Goal: Find specific page/section: Find specific page/section

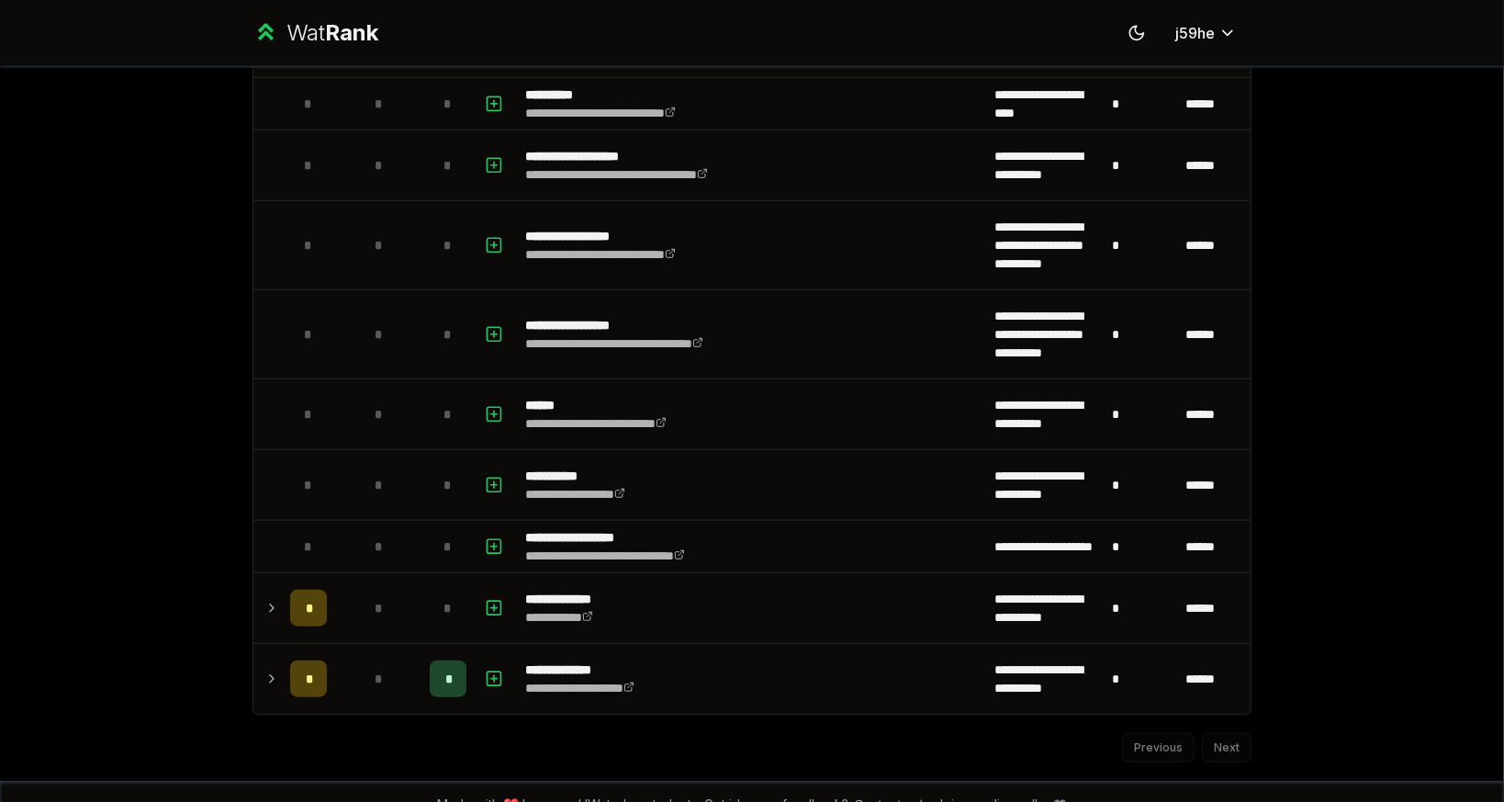
scroll to position [994, 0]
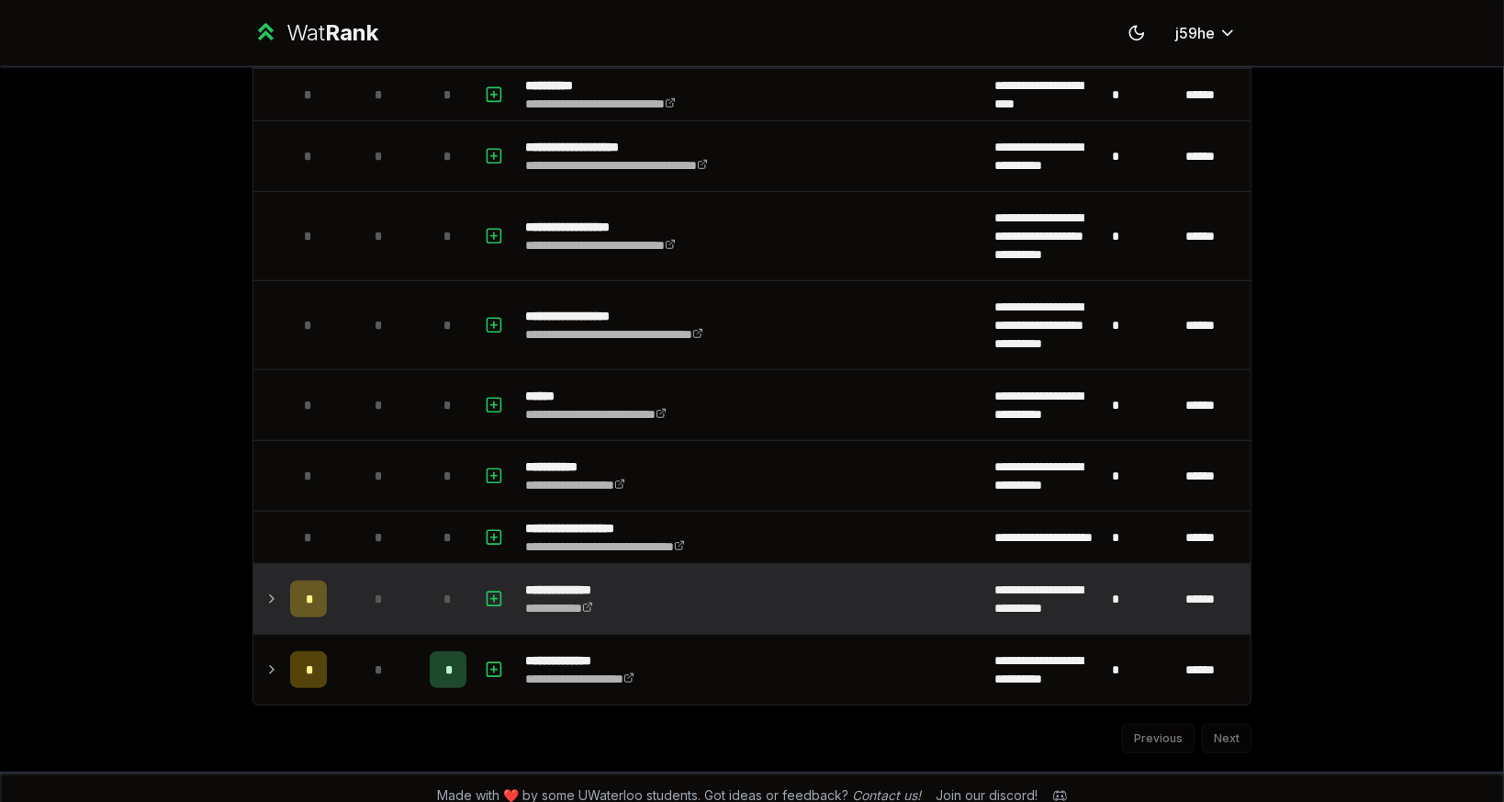
click at [265, 594] on icon at bounding box center [271, 599] width 15 height 22
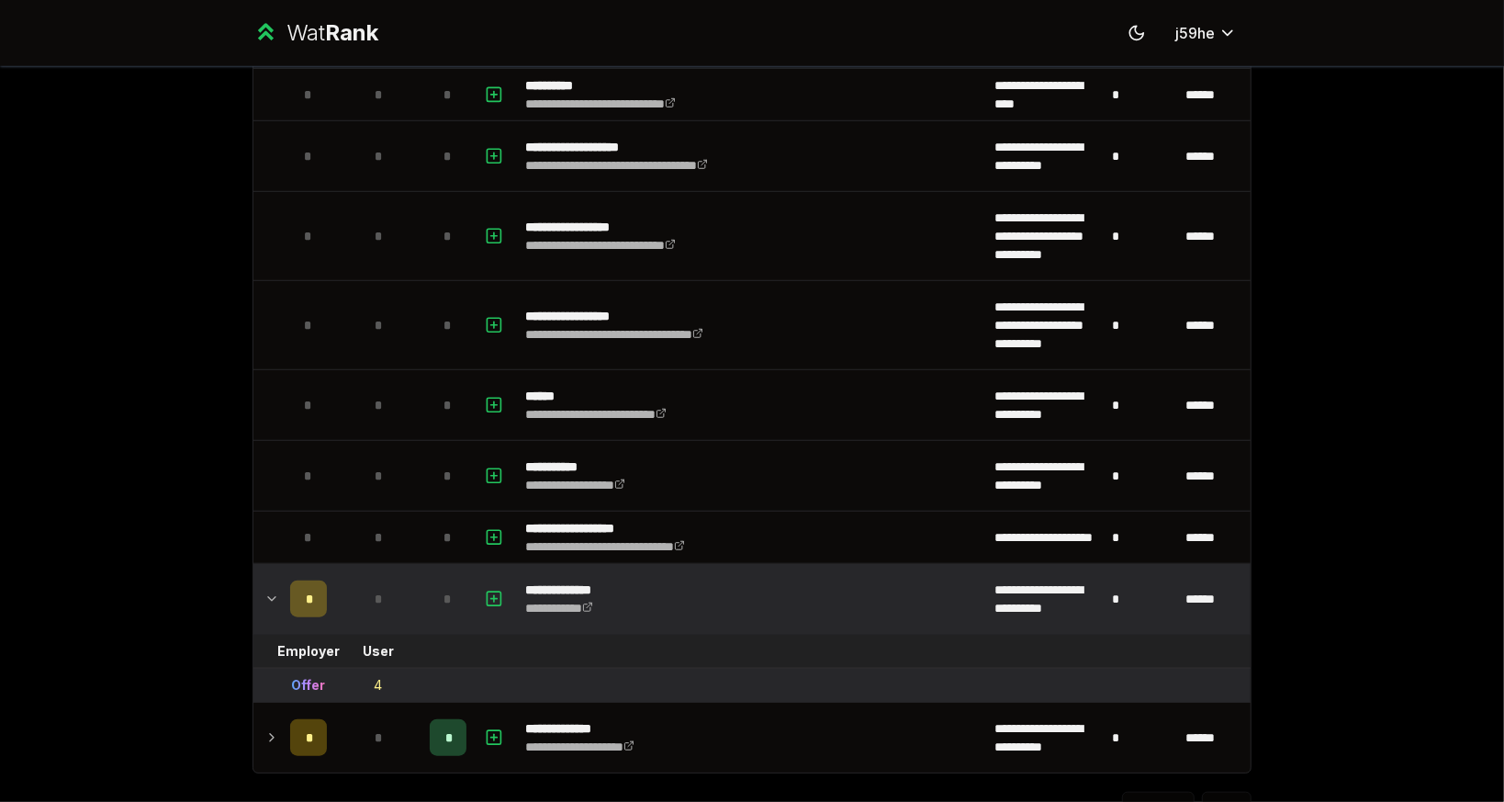
click at [375, 676] on div "4" at bounding box center [379, 685] width 8 height 18
drag, startPoint x: 373, startPoint y: 674, endPoint x: 416, endPoint y: 674, distance: 43.2
click at [416, 674] on tr "Offer 4" at bounding box center [752, 686] width 998 height 34
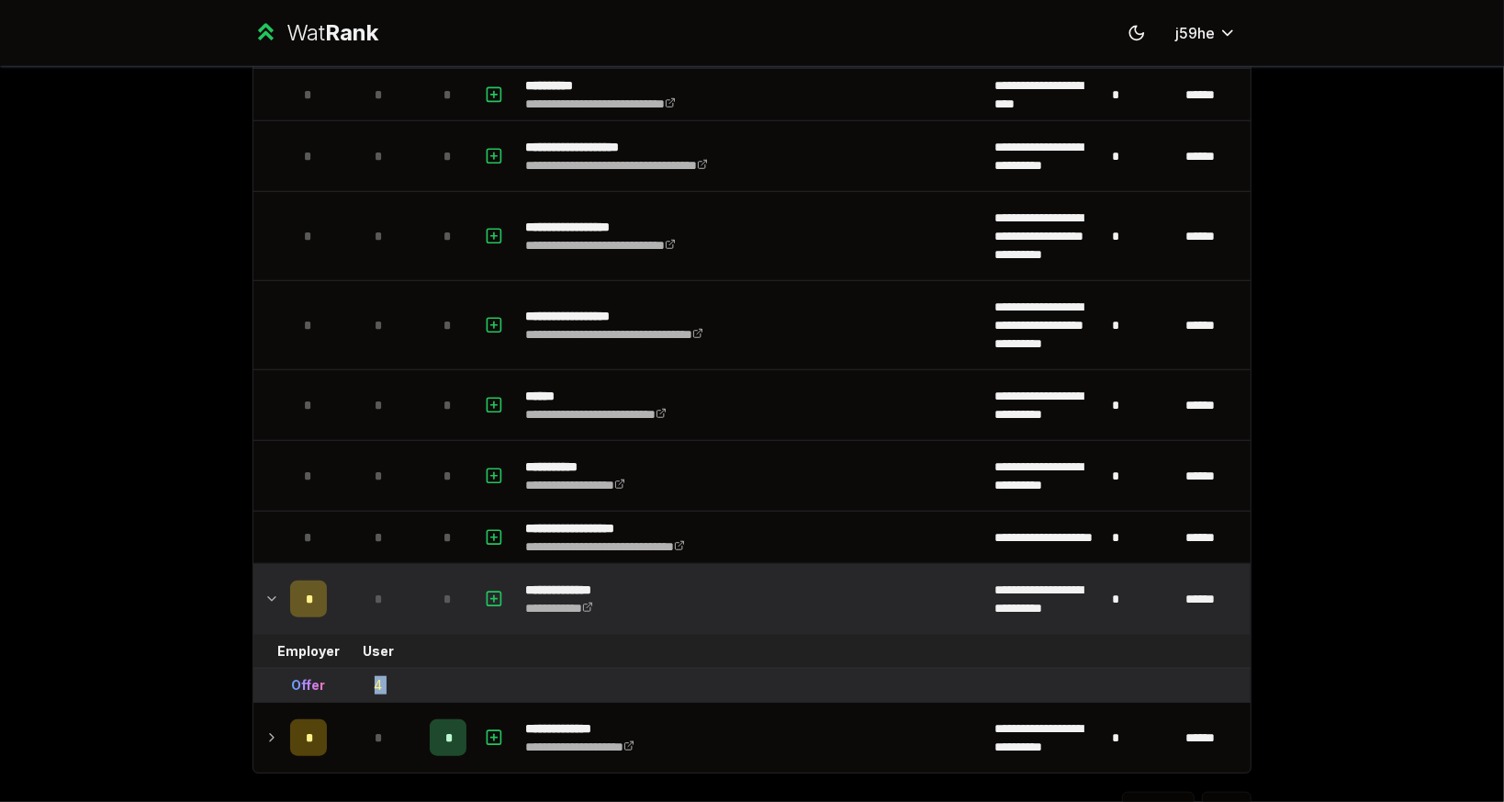
click at [379, 674] on td "4" at bounding box center [378, 685] width 88 height 33
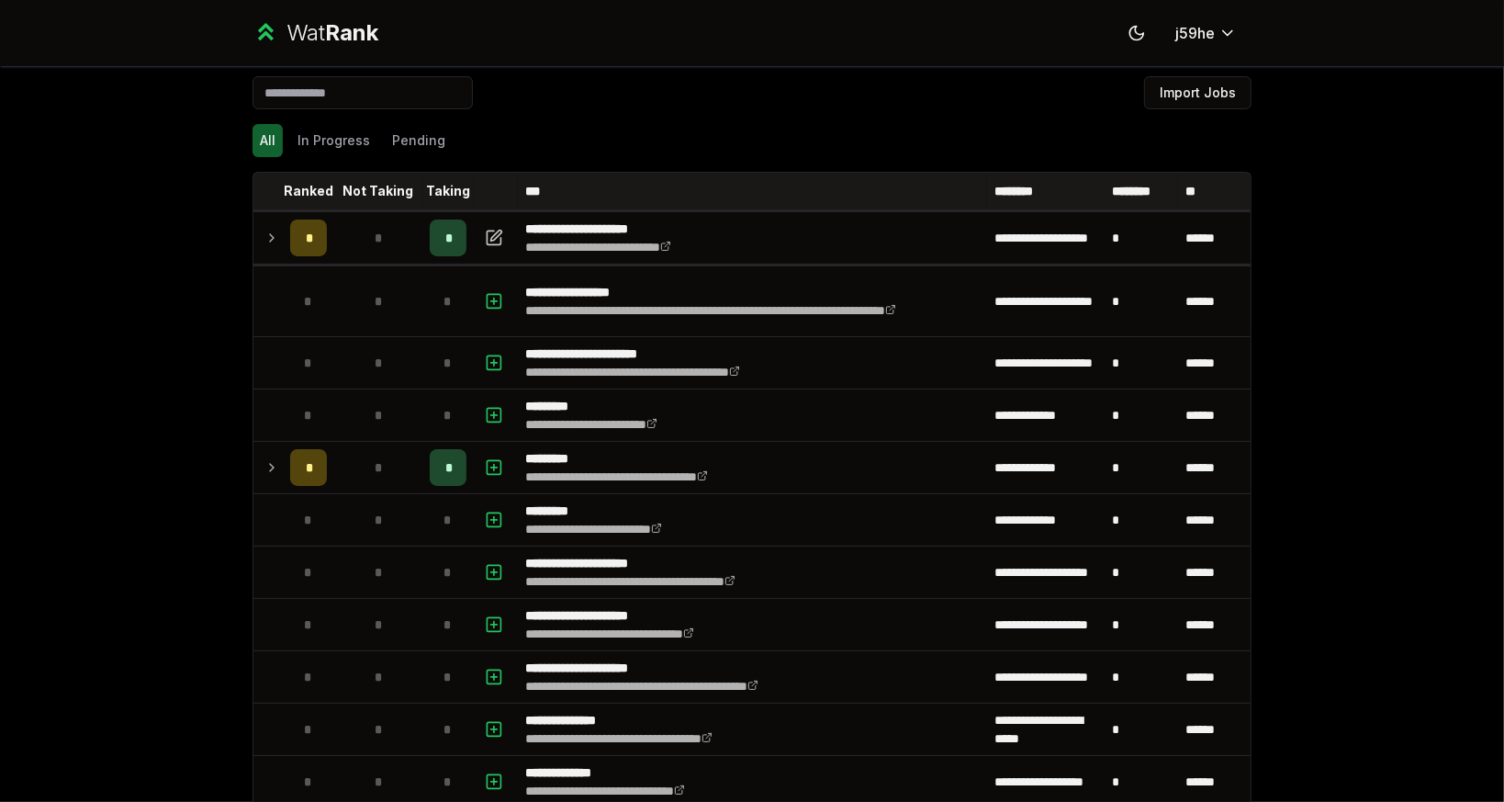
scroll to position [2, 0]
